Goal: Find specific page/section: Find specific page/section

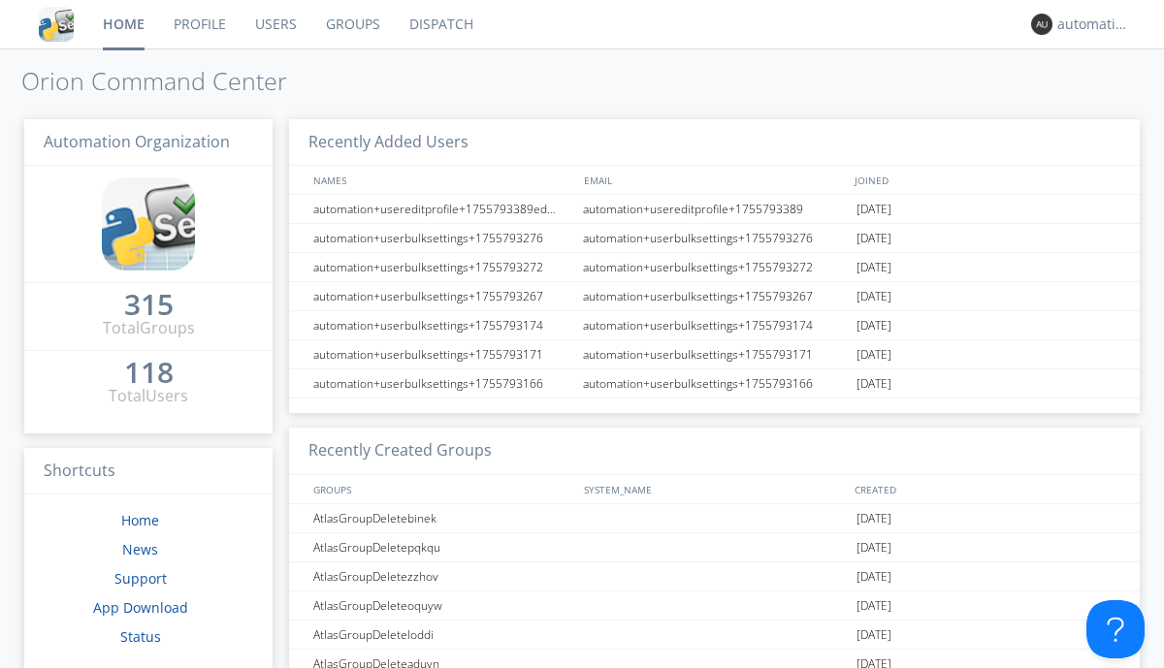
click at [439, 24] on link "Dispatch" at bounding box center [441, 24] width 93 height 48
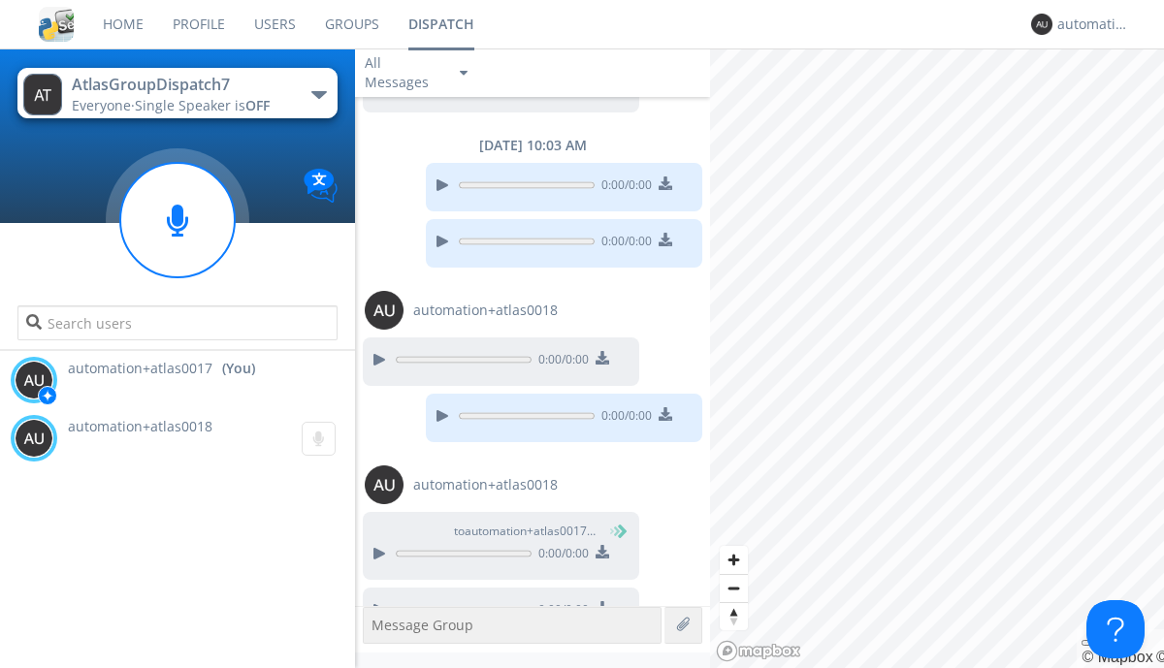
scroll to position [1211, 0]
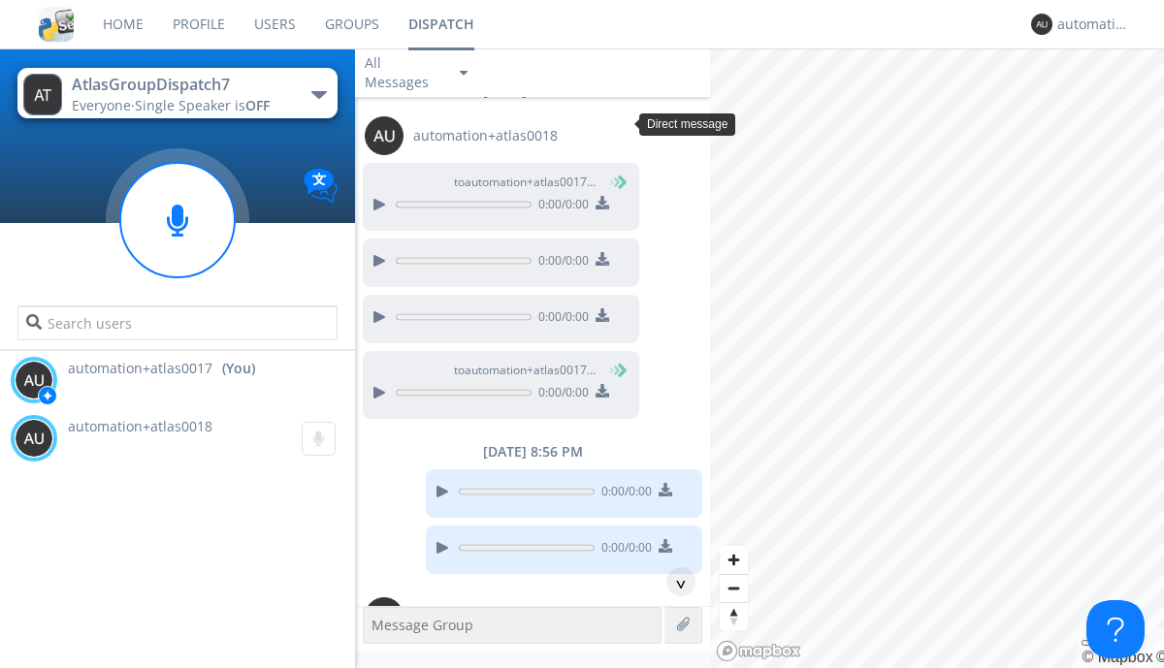
scroll to position [147, 0]
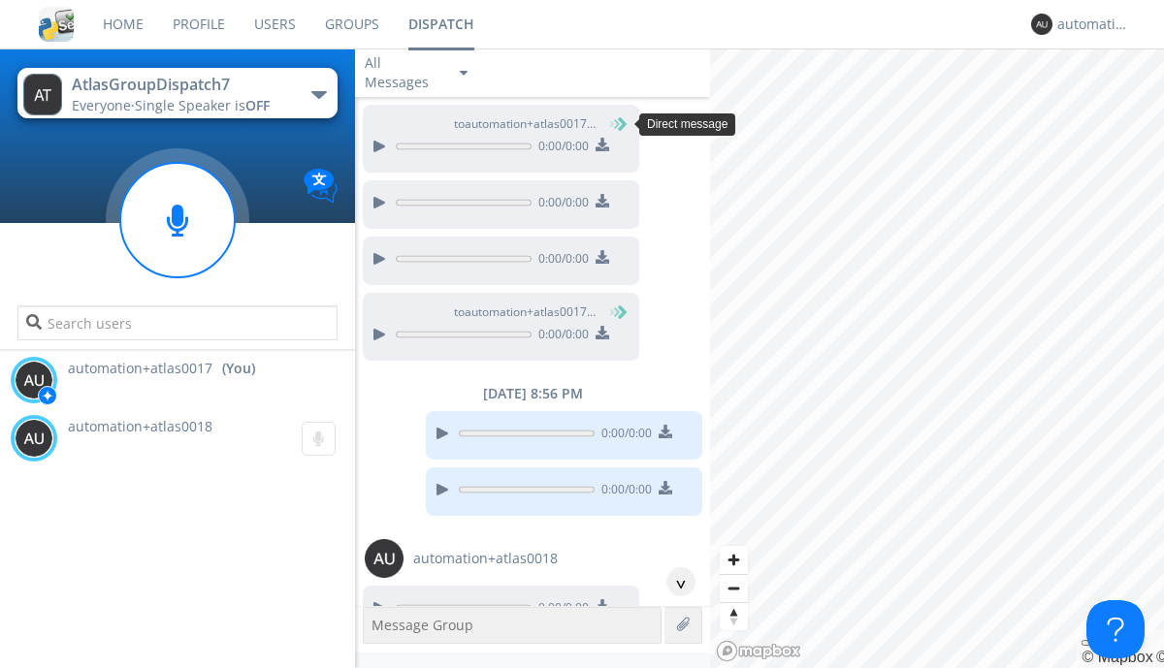
click at [673, 582] on div "^" at bounding box center [680, 581] width 29 height 29
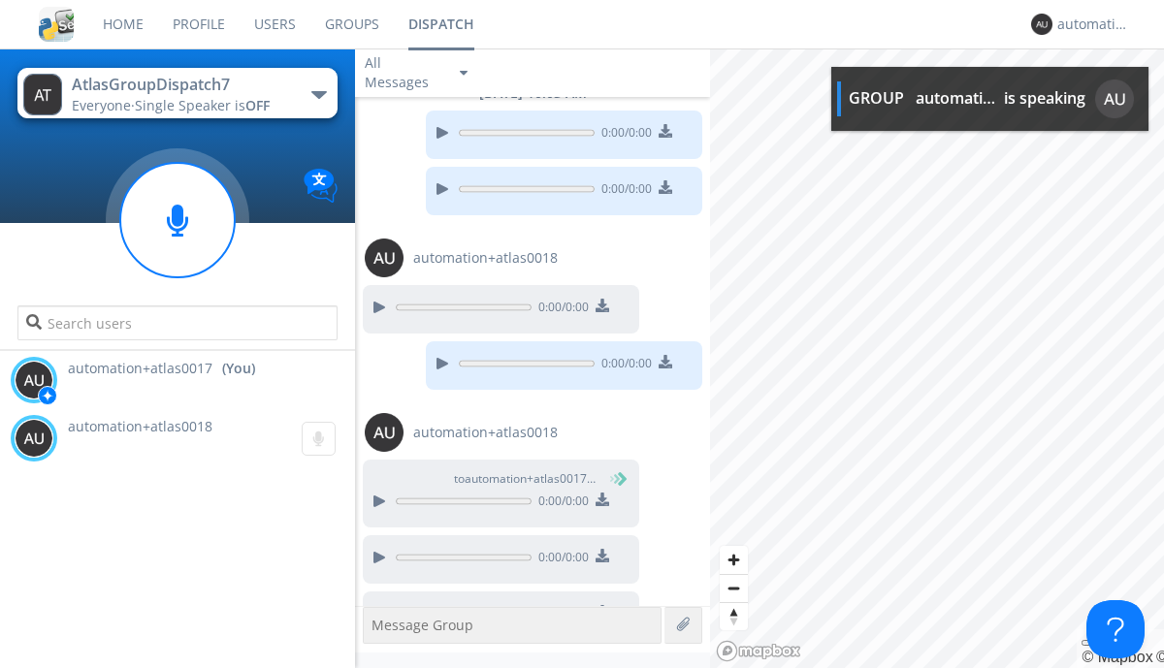
scroll to position [1266, 0]
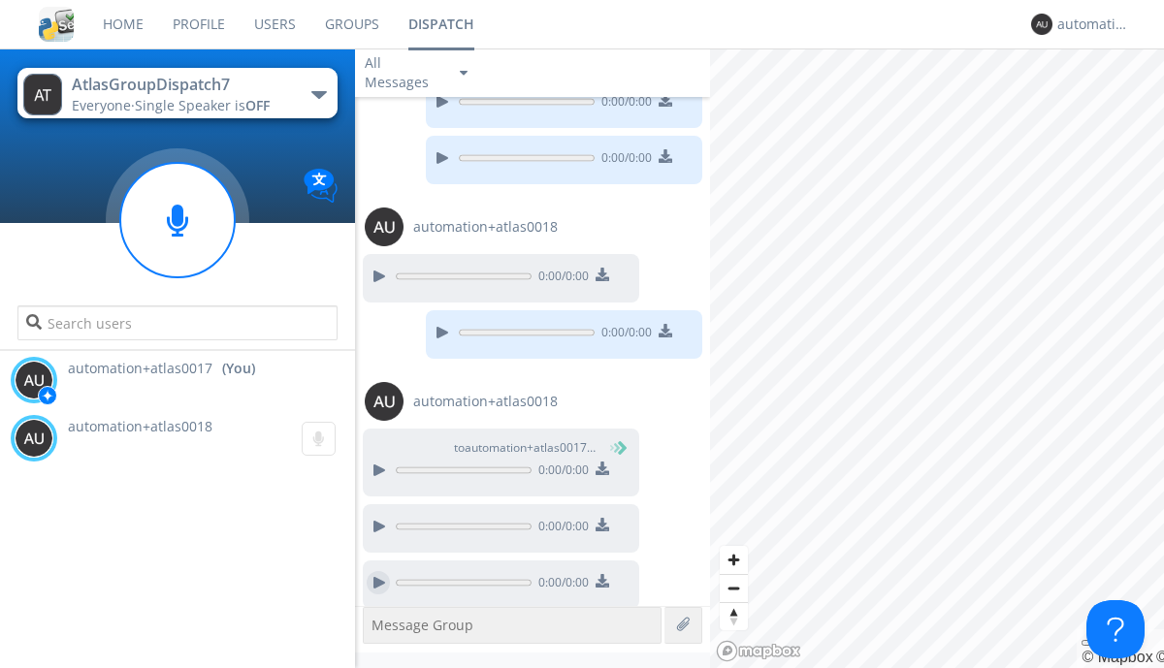
click at [378, 572] on div at bounding box center [378, 582] width 23 height 23
click at [1088, 24] on div "automation+atlas0017" at bounding box center [1093, 24] width 73 height 19
